Goal: Task Accomplishment & Management: Manage account settings

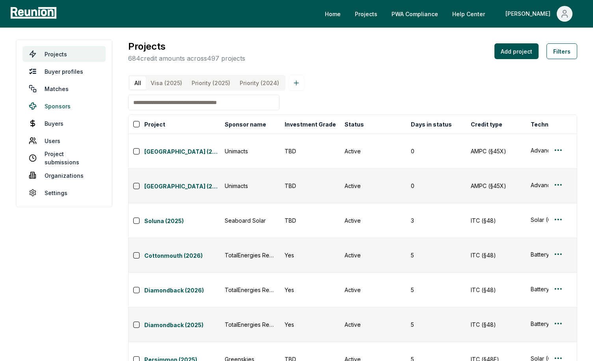
click at [58, 105] on link "Sponsors" at bounding box center [63, 106] width 83 height 16
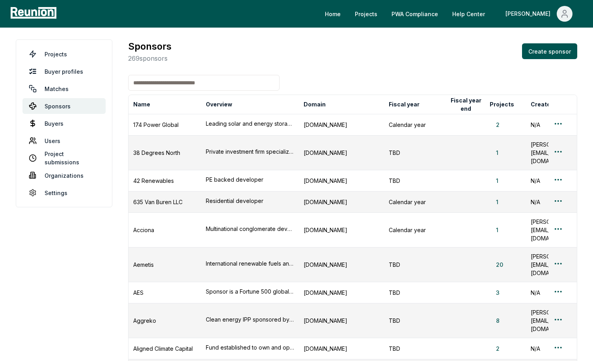
click at [219, 85] on input at bounding box center [203, 83] width 151 height 16
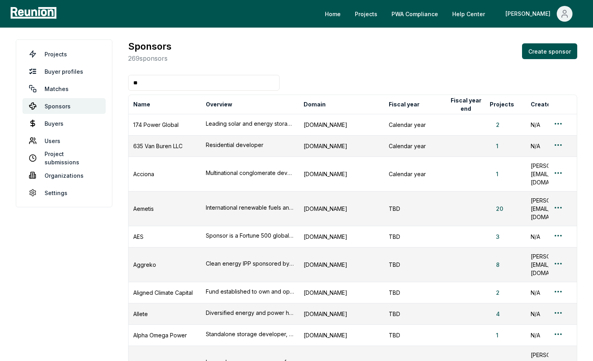
type input "***"
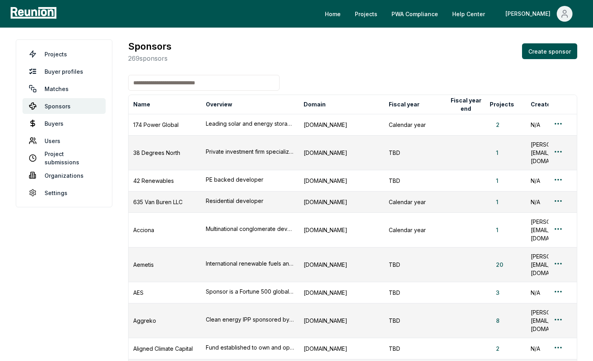
click at [407, 58] on div "Sponsors 269 sponsors Create sponsor" at bounding box center [352, 51] width 449 height 24
click at [179, 79] on input at bounding box center [203, 83] width 151 height 16
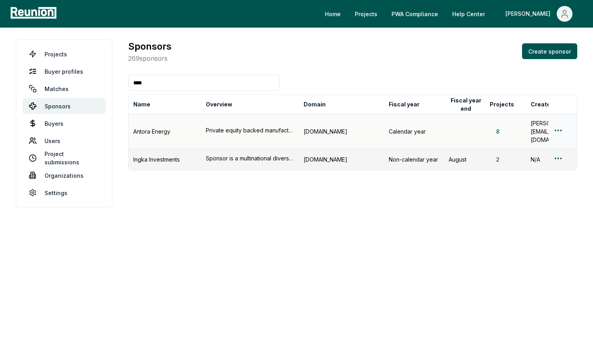
type input "****"
click at [560, 124] on html "Please visit us on your desktop We're working on making our marketplace mobile-…" at bounding box center [296, 180] width 593 height 361
click at [534, 153] on div "Edit sponsor" at bounding box center [548, 154] width 75 height 13
click at [559, 126] on html "Please visit us on your desktop We're working on making our marketplace mobile-…" at bounding box center [296, 180] width 593 height 361
click at [451, 101] on html "Please visit us on your desktop We're working on making our marketplace mobile-…" at bounding box center [296, 180] width 593 height 361
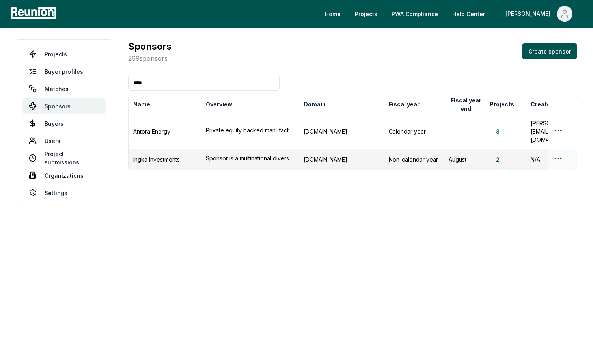
click at [560, 145] on html "Please visit us on your desktop We're working on making our marketplace mobile-…" at bounding box center [296, 180] width 593 height 361
click at [537, 173] on div "Edit sponsor" at bounding box center [548, 176] width 75 height 13
click at [197, 86] on input "****" at bounding box center [203, 83] width 151 height 16
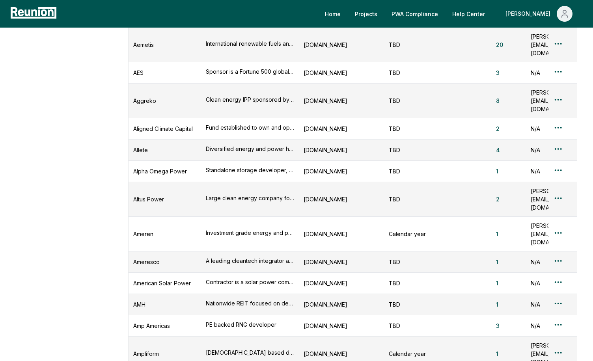
scroll to position [220, 0]
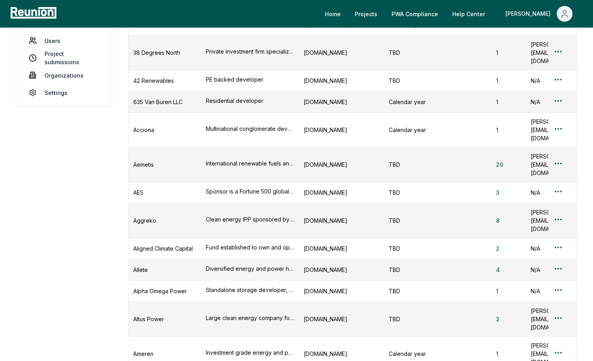
scroll to position [0, 0]
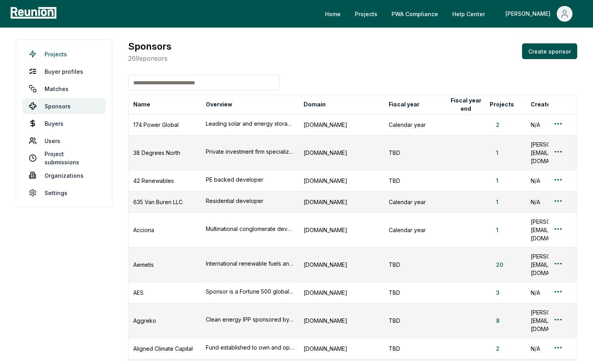
click at [50, 49] on link "Projects" at bounding box center [63, 54] width 83 height 16
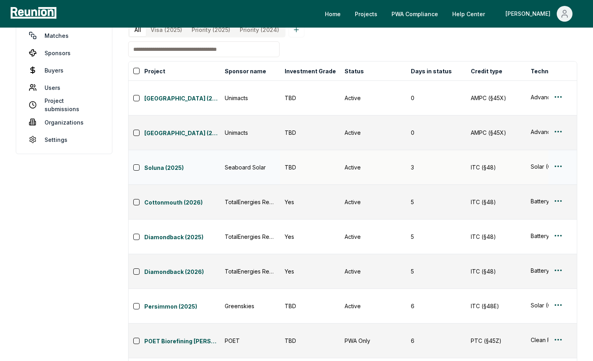
scroll to position [61, 0]
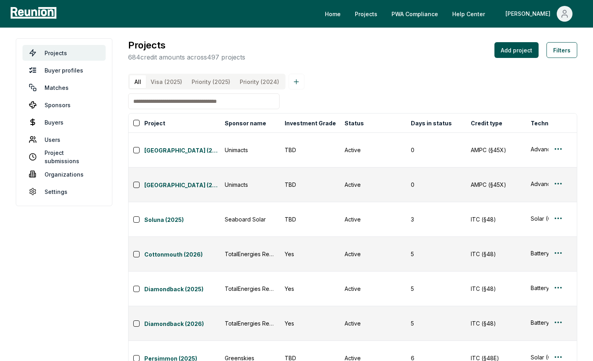
scroll to position [0, 0]
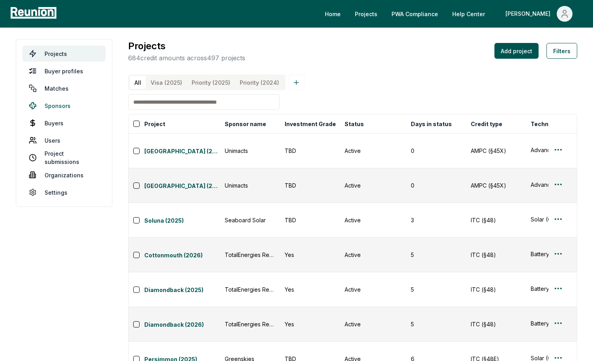
click at [56, 108] on link "Sponsors" at bounding box center [63, 106] width 83 height 16
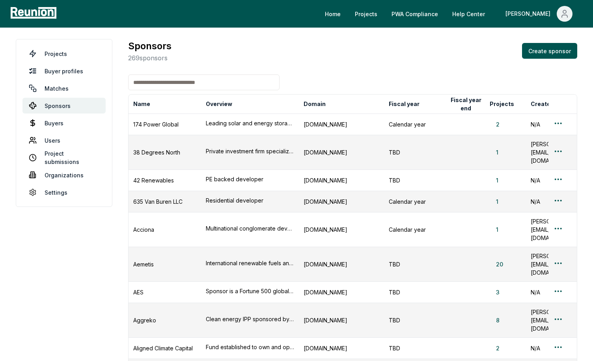
click at [219, 82] on input at bounding box center [203, 83] width 151 height 16
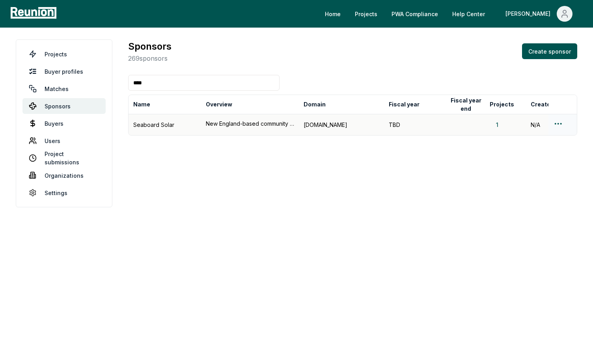
type input "****"
click at [557, 123] on html "Please visit us on your desktop We're working on making our marketplace mobile-…" at bounding box center [296, 180] width 593 height 361
click at [536, 155] on div "Edit sponsor" at bounding box center [548, 154] width 75 height 13
click at [246, 81] on input "****" at bounding box center [203, 83] width 151 height 16
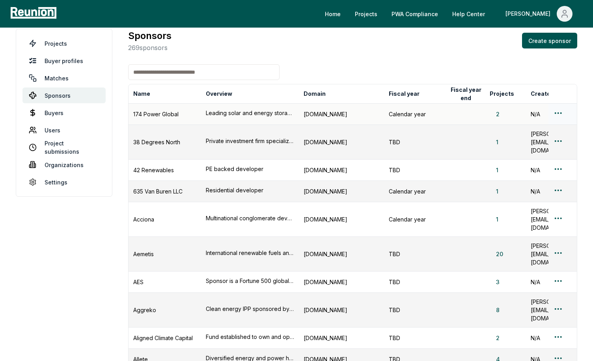
scroll to position [11, 0]
click at [497, 113] on button "2" at bounding box center [498, 114] width 16 height 8
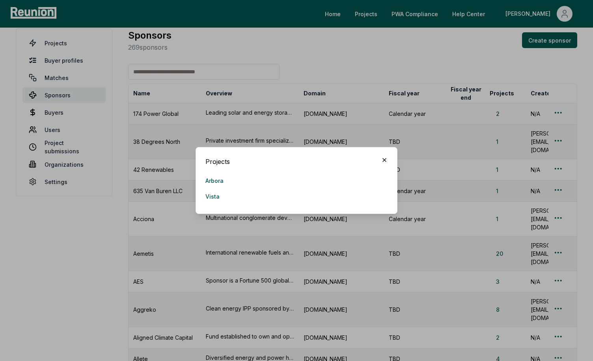
click at [383, 157] on icon "button" at bounding box center [384, 160] width 6 height 6
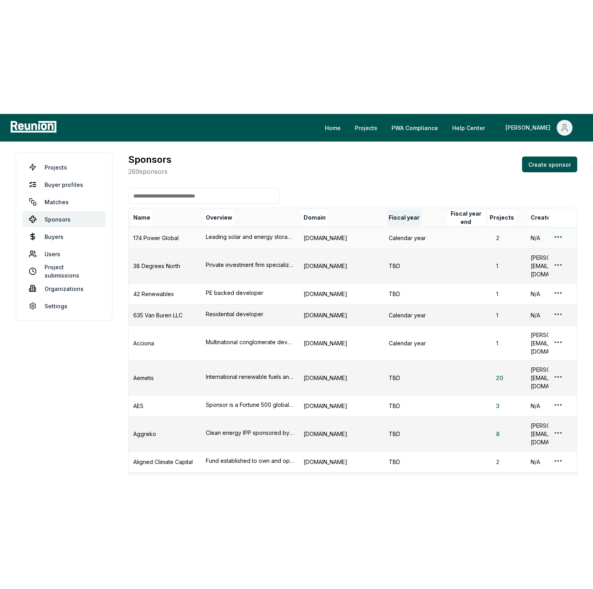
scroll to position [0, 0]
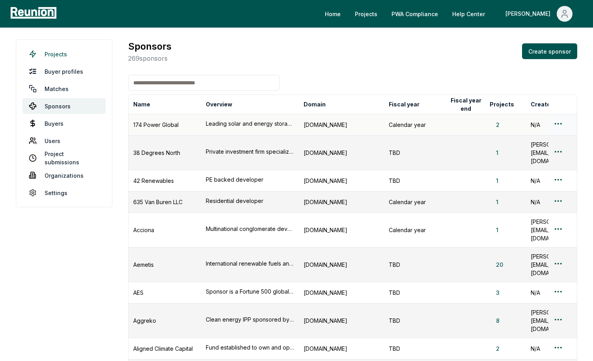
click at [49, 58] on link "Projects" at bounding box center [63, 54] width 83 height 16
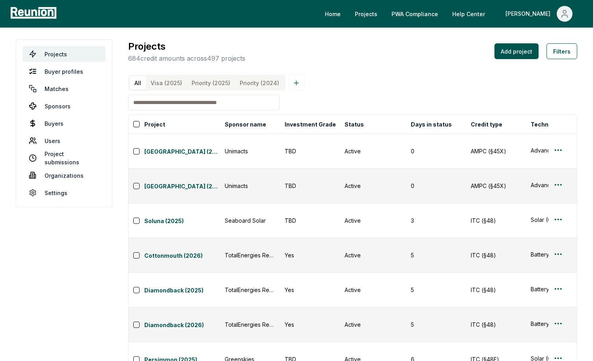
click at [168, 105] on input at bounding box center [203, 103] width 151 height 16
click at [174, 101] on input at bounding box center [203, 103] width 151 height 16
click at [175, 101] on input at bounding box center [203, 103] width 151 height 16
click at [182, 101] on input at bounding box center [203, 103] width 151 height 16
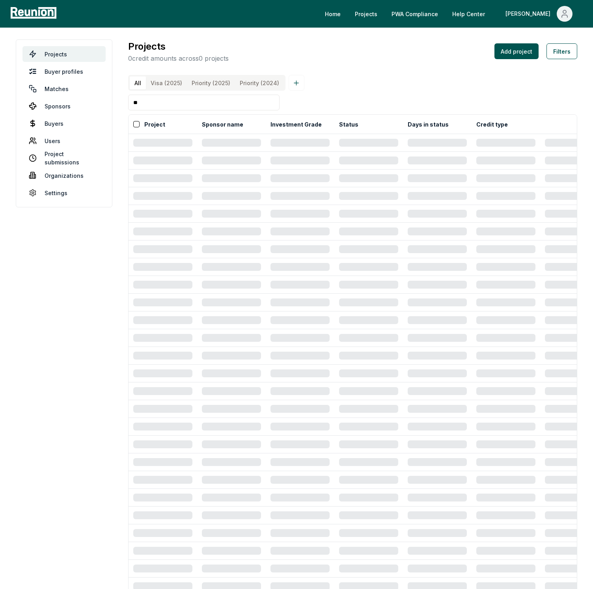
type input "***"
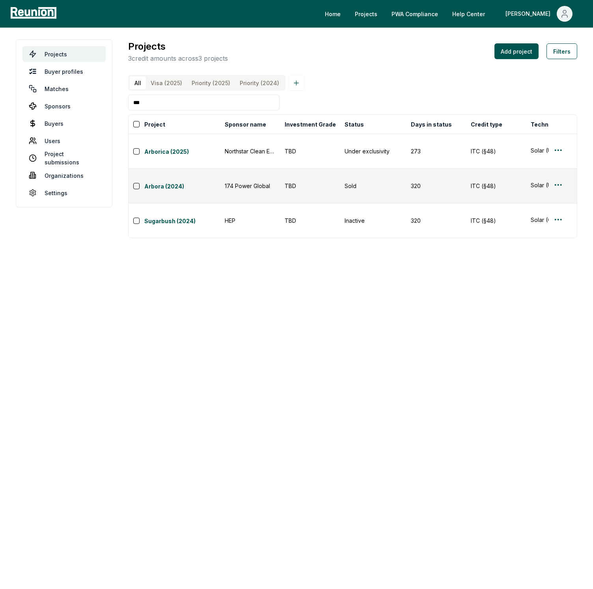
click at [162, 107] on input "***" at bounding box center [203, 103] width 151 height 16
click at [164, 106] on input at bounding box center [203, 103] width 151 height 16
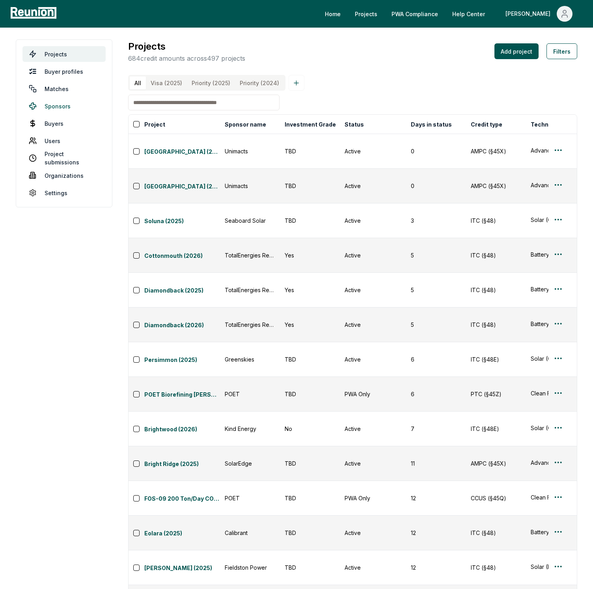
click at [58, 108] on link "Sponsors" at bounding box center [63, 106] width 83 height 16
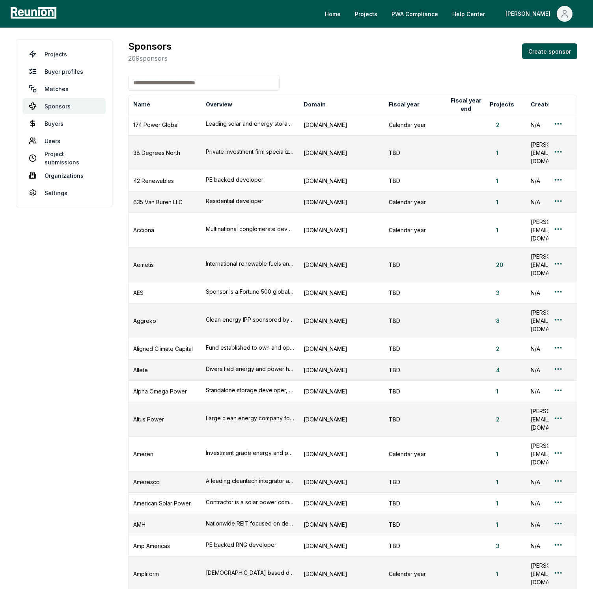
click at [194, 88] on input at bounding box center [203, 83] width 151 height 16
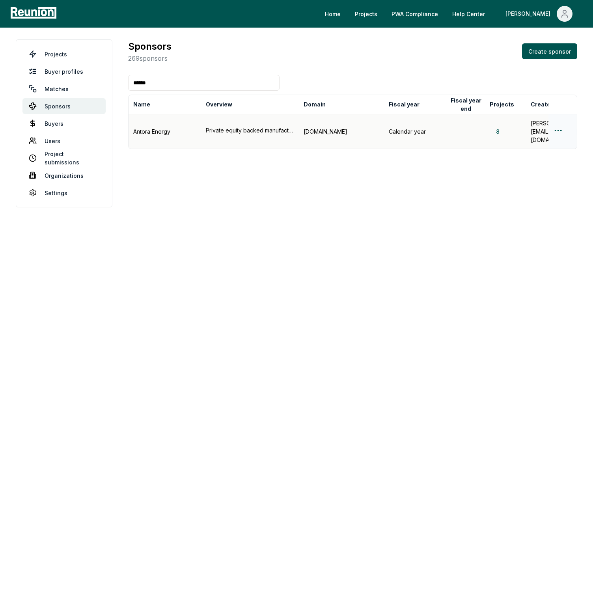
type input "******"
click at [556, 120] on html "Please visit us on your desktop We're working on making our marketplace mobile-…" at bounding box center [296, 294] width 593 height 589
click at [538, 151] on div "Edit sponsor" at bounding box center [548, 154] width 75 height 13
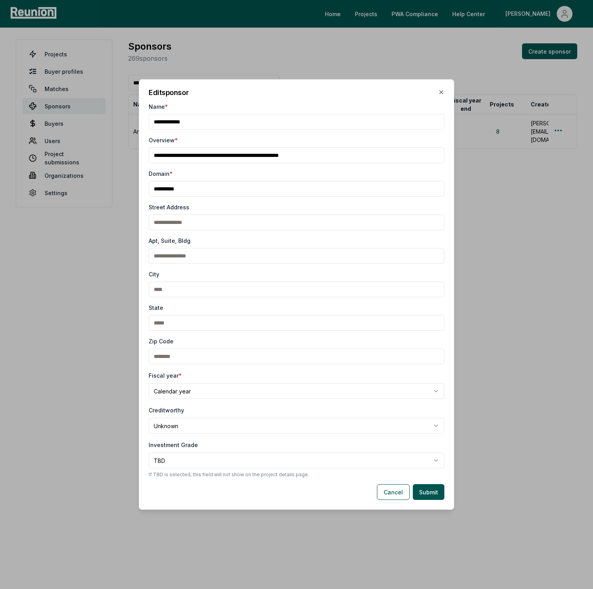
click at [347, 152] on input "Overview *" at bounding box center [297, 155] width 296 height 16
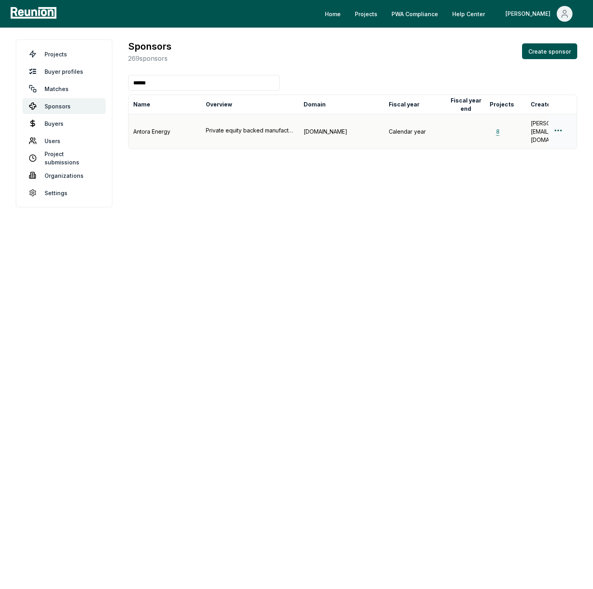
click at [497, 127] on button "8" at bounding box center [498, 131] width 16 height 8
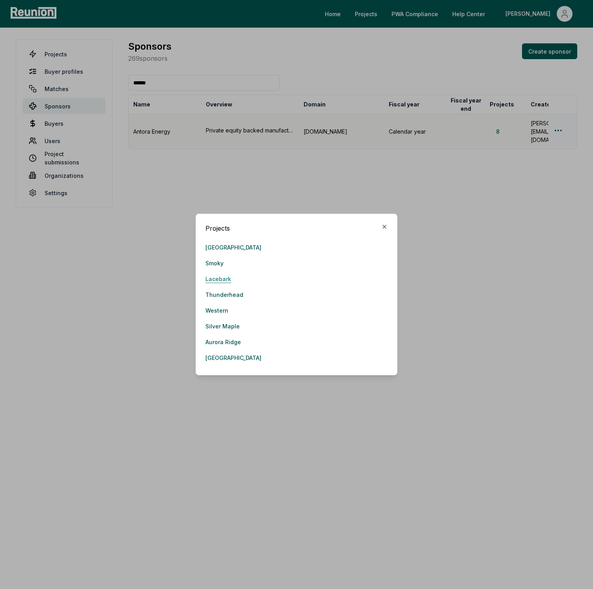
click at [223, 278] on link "Lacebark" at bounding box center [218, 279] width 26 height 16
